Goal: Information Seeking & Learning: Learn about a topic

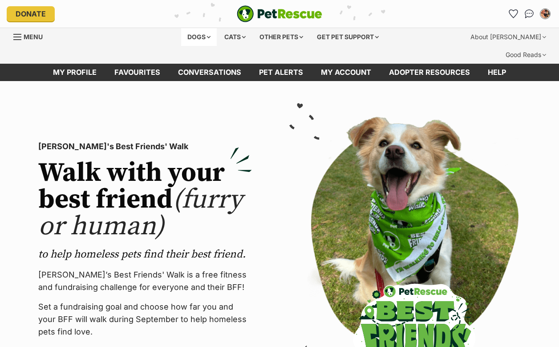
click at [188, 41] on div "Dogs" at bounding box center [199, 37] width 36 height 18
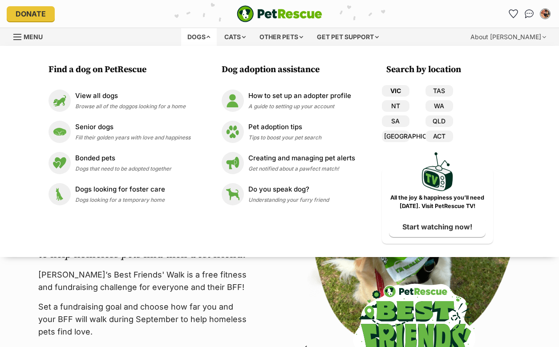
click at [397, 89] on link "VIC" at bounding box center [396, 91] width 28 height 12
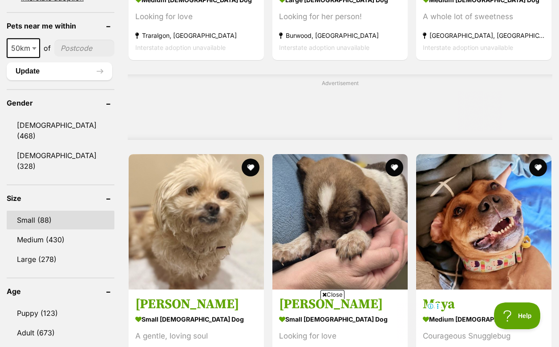
click at [46, 211] on link "Small (88)" at bounding box center [61, 220] width 108 height 19
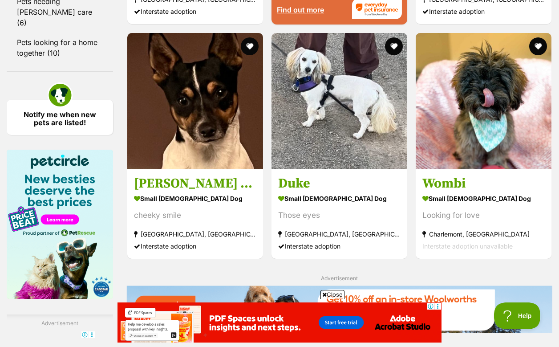
scroll to position [1493, 0]
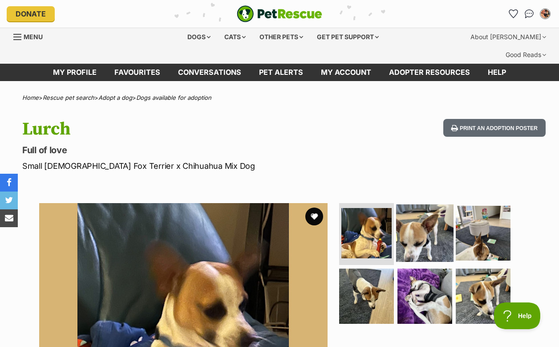
click at [415, 211] on img at bounding box center [424, 232] width 57 height 57
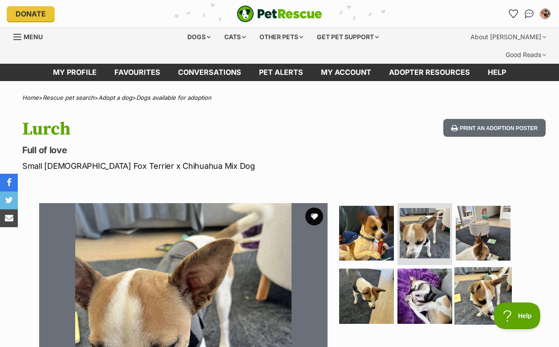
click at [481, 269] on img at bounding box center [483, 295] width 57 height 57
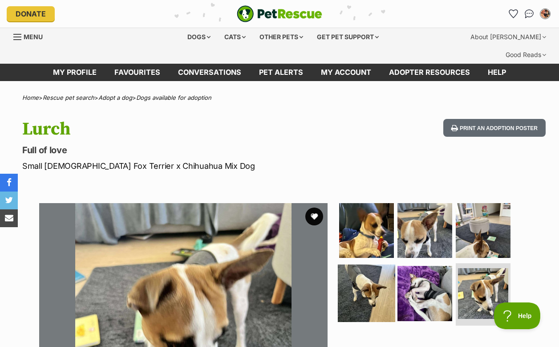
click at [390, 277] on img at bounding box center [366, 292] width 57 height 57
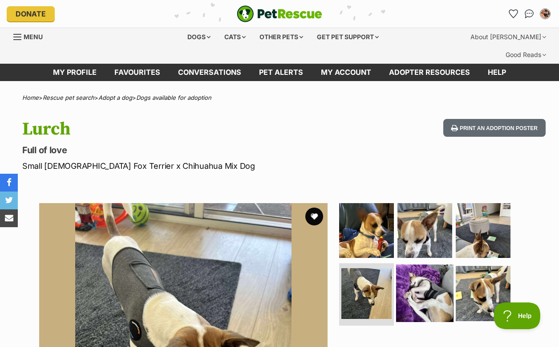
click at [426, 277] on img at bounding box center [424, 292] width 57 height 57
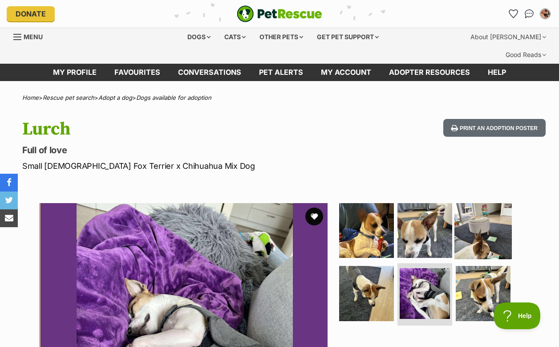
click at [468, 230] on img at bounding box center [483, 229] width 57 height 57
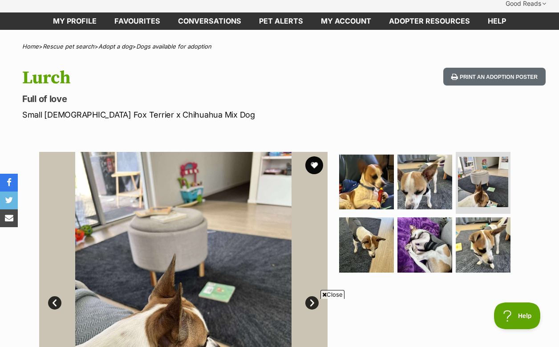
scroll to position [23, 0]
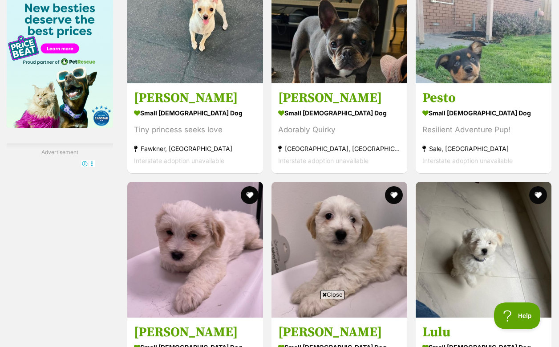
scroll to position [1545, 0]
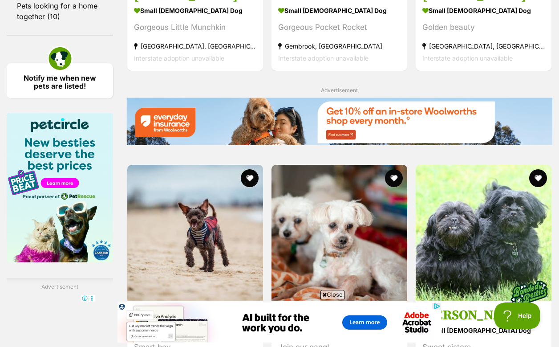
scroll to position [1359, 0]
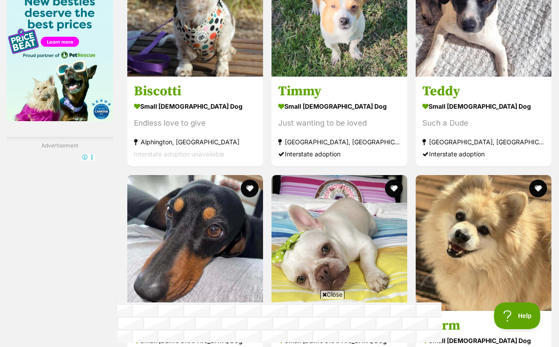
scroll to position [1538, 0]
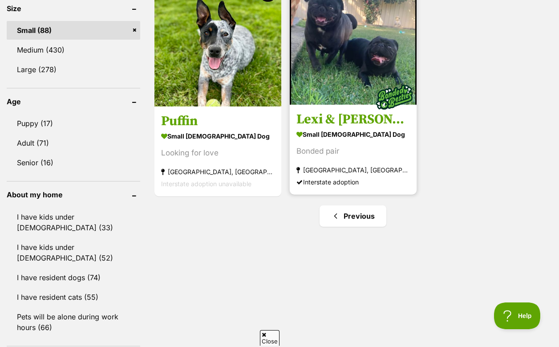
scroll to position [885, 0]
